Goal: Transaction & Acquisition: Purchase product/service

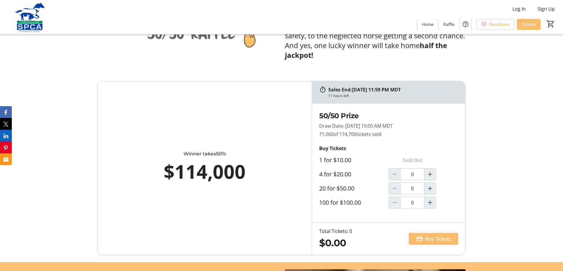
scroll to position [373, 0]
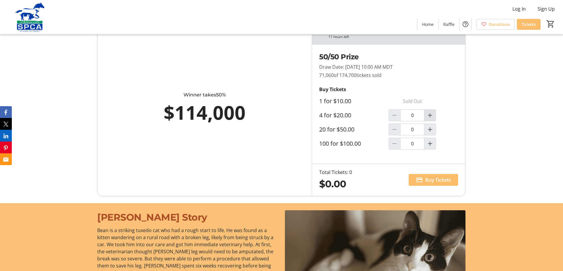
click at [429, 113] on mat-icon "Increment by one" at bounding box center [429, 115] width 7 height 7
type input "1"
click at [435, 178] on span "Buy Tickets" at bounding box center [438, 180] width 26 height 7
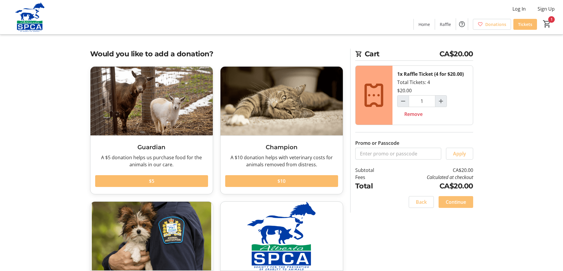
click at [456, 202] on span "Continue" at bounding box center [455, 202] width 20 height 7
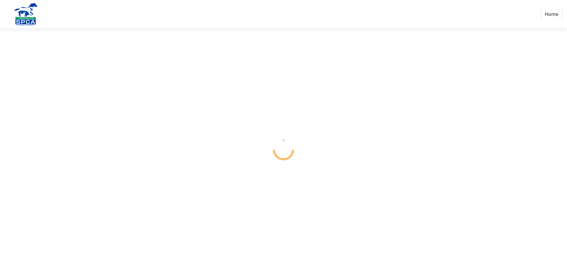
select select "CA"
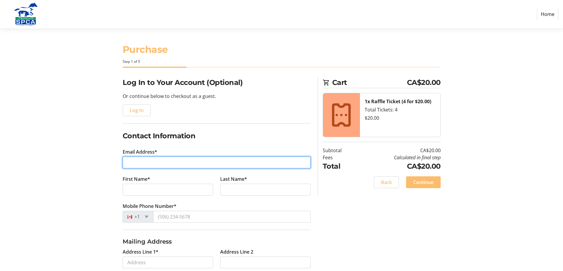
click at [142, 165] on input "Email Address*" at bounding box center [217, 163] width 188 height 12
type input "[EMAIL_ADDRESS][DOMAIN_NAME]"
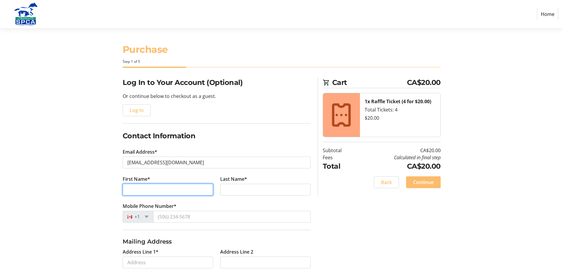
type input "[PERSON_NAME]"
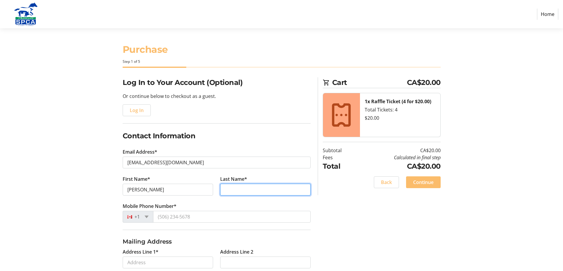
type input "[PERSON_NAME]"
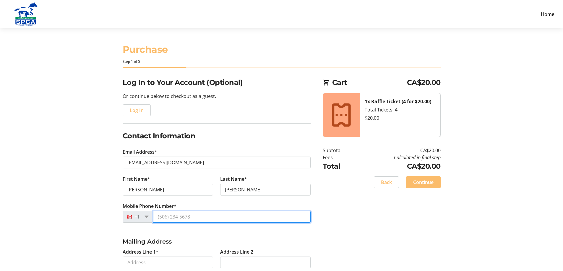
type input "[PHONE_NUMBER]"
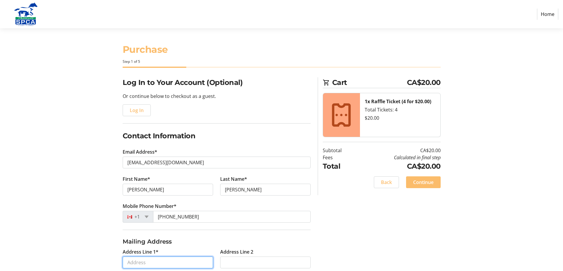
type input "[STREET_ADDRESS]"
type input "[GEOGRAPHIC_DATA]"
select select "AB"
type input "T1X 0J9"
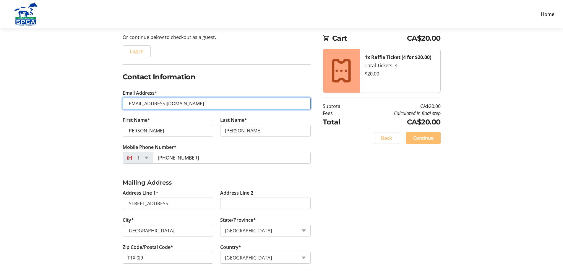
scroll to position [103, 0]
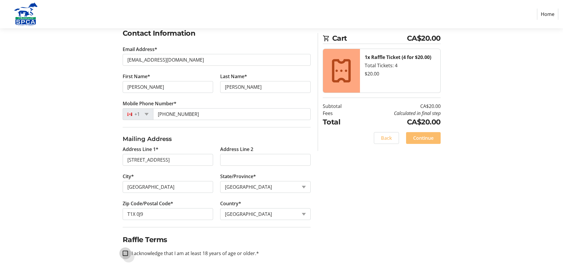
click at [125, 256] on input "I acknowledge that I am at least 18 years of age or older.*" at bounding box center [125, 253] width 5 height 5
checkbox input "true"
click at [429, 137] on span "Continue" at bounding box center [423, 138] width 20 height 7
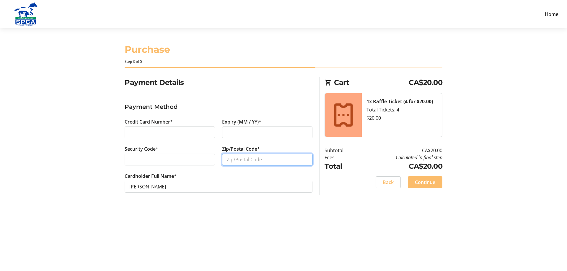
click at [252, 160] on input "Zip/Postal Code*" at bounding box center [267, 160] width 90 height 12
type input "t1x0j9"
click at [432, 182] on span "Continue" at bounding box center [425, 182] width 20 height 7
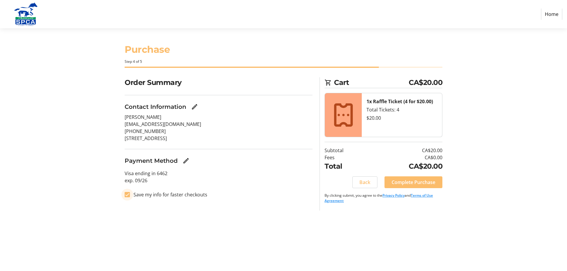
click at [127, 197] on input "Save my info for faster checkouts" at bounding box center [127, 194] width 5 height 5
checkbox input "false"
click at [413, 181] on span "Complete Purchase" at bounding box center [414, 182] width 44 height 7
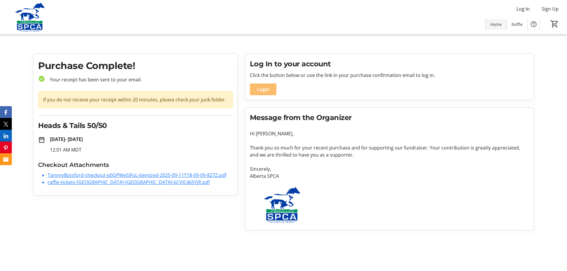
click at [494, 25] on span "Home" at bounding box center [496, 24] width 12 height 6
